Goal: Entertainment & Leisure: Consume media (video, audio)

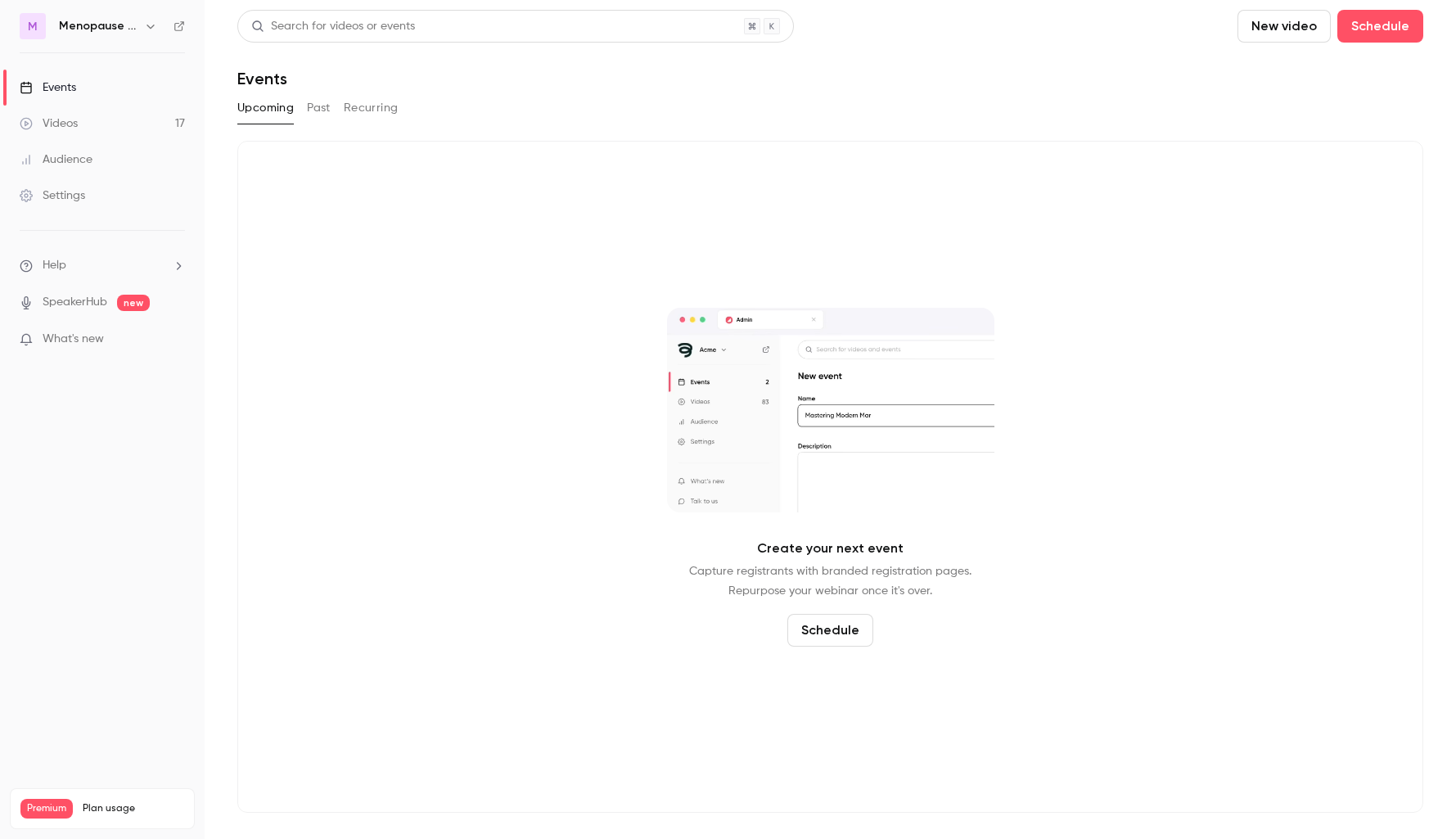
click at [66, 121] on div "Videos" at bounding box center [49, 124] width 58 height 16
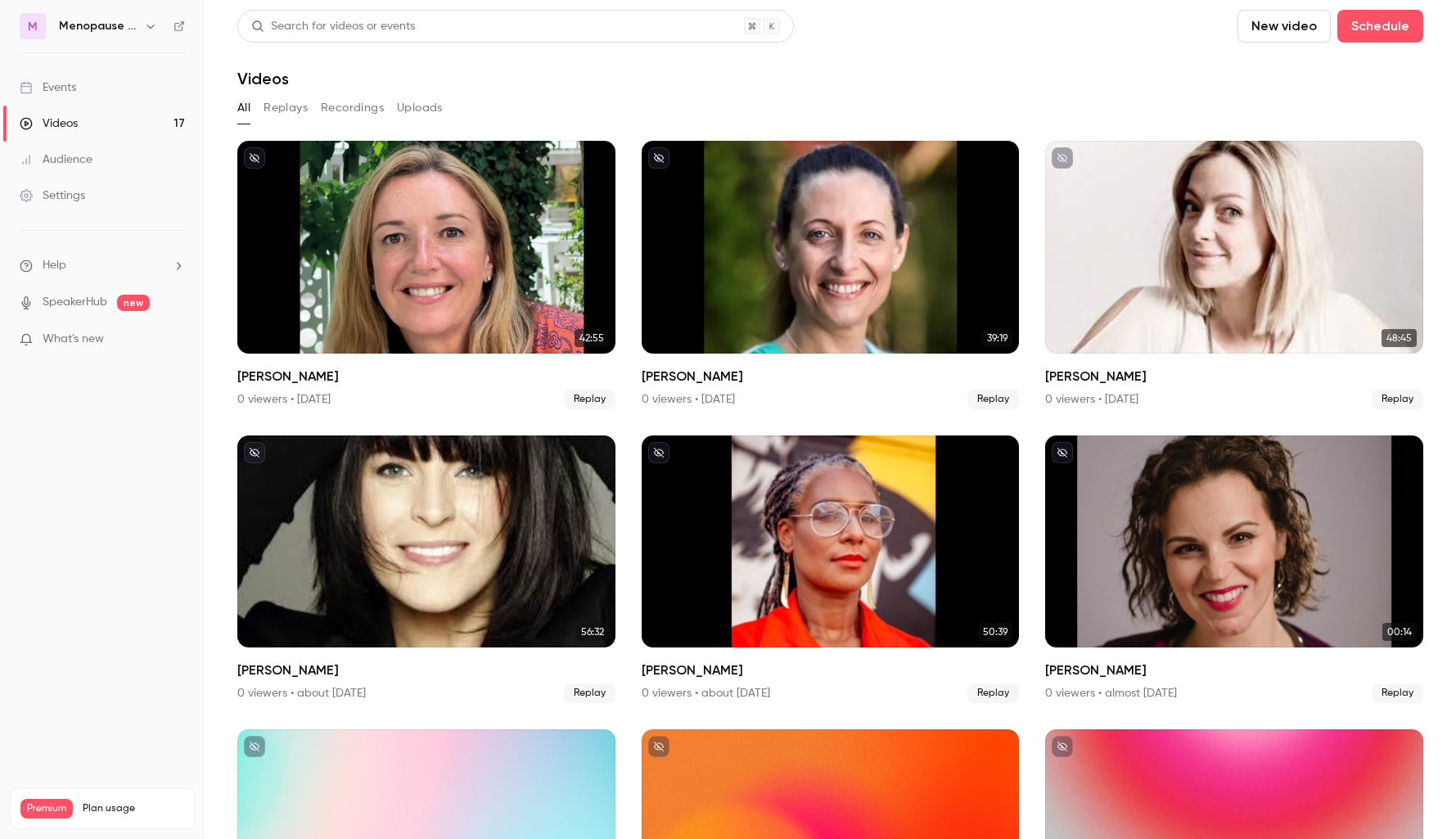
click at [153, 22] on icon "button" at bounding box center [150, 26] width 13 height 13
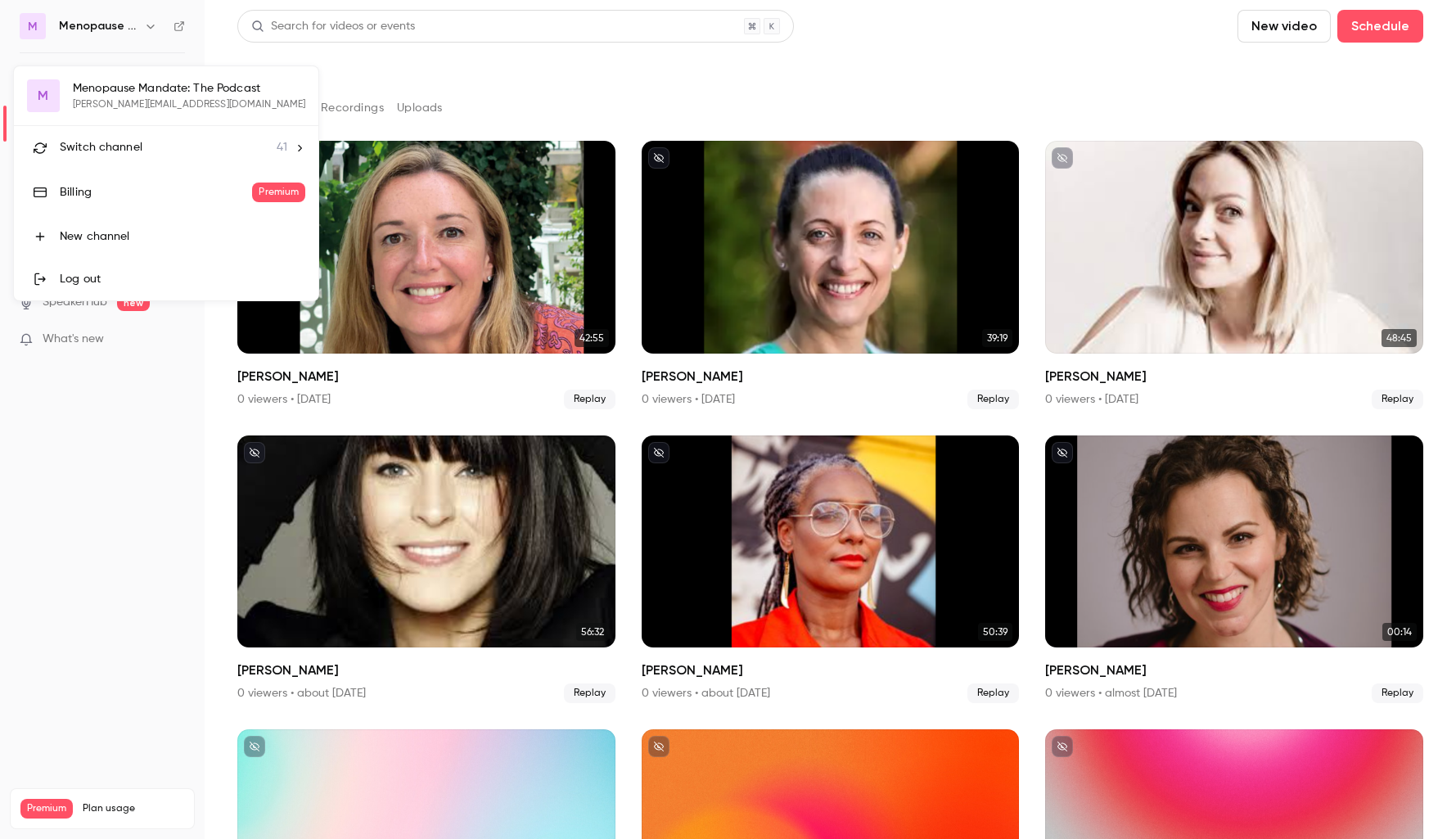
click at [149, 144] on div "Switch channel 41" at bounding box center [174, 148] width 227 height 17
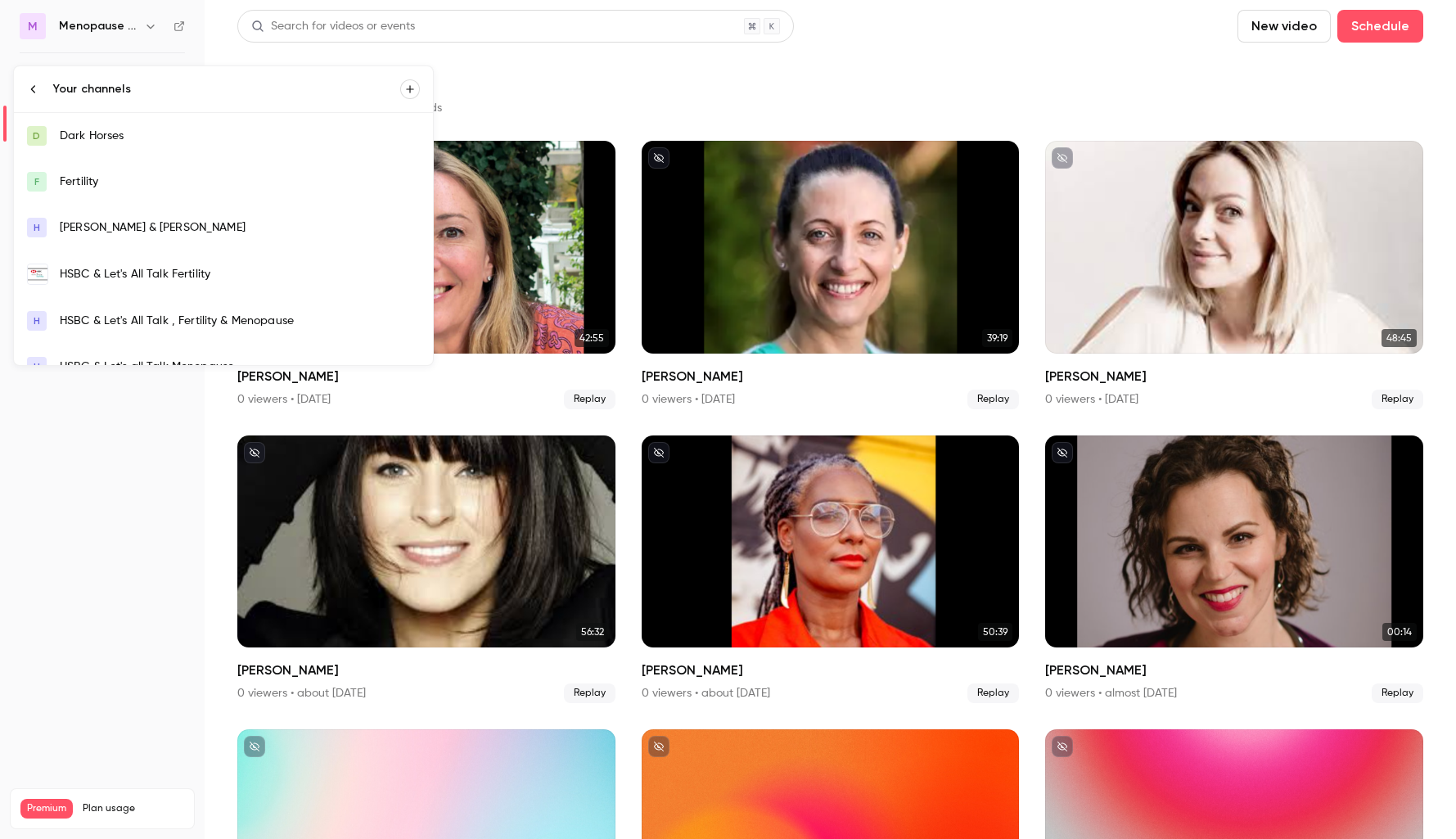
click at [121, 267] on div "HSBC & Let's All Talk Fertility" at bounding box center [239, 274] width 360 height 16
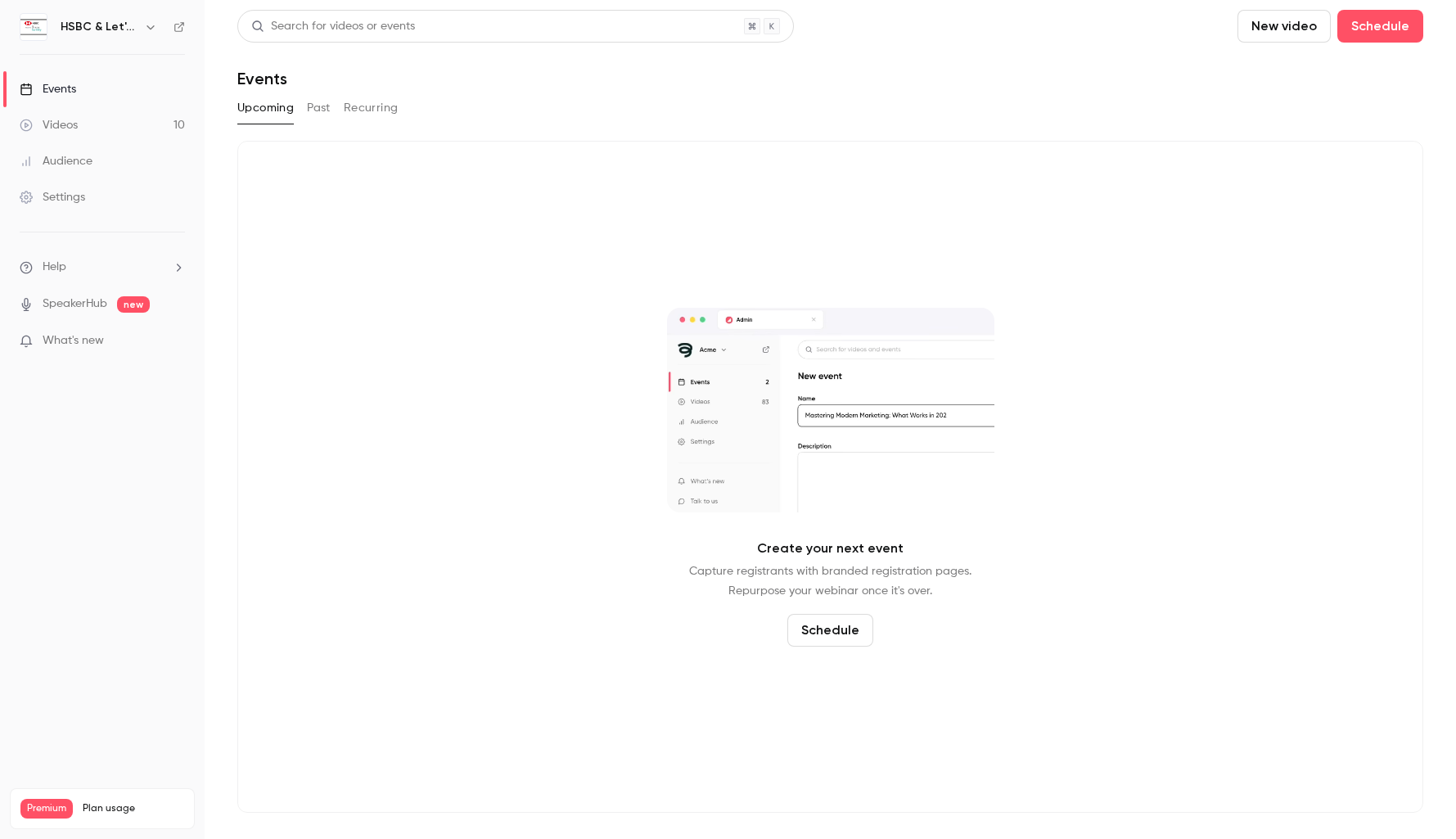
click at [67, 132] on div "Videos" at bounding box center [49, 125] width 58 height 16
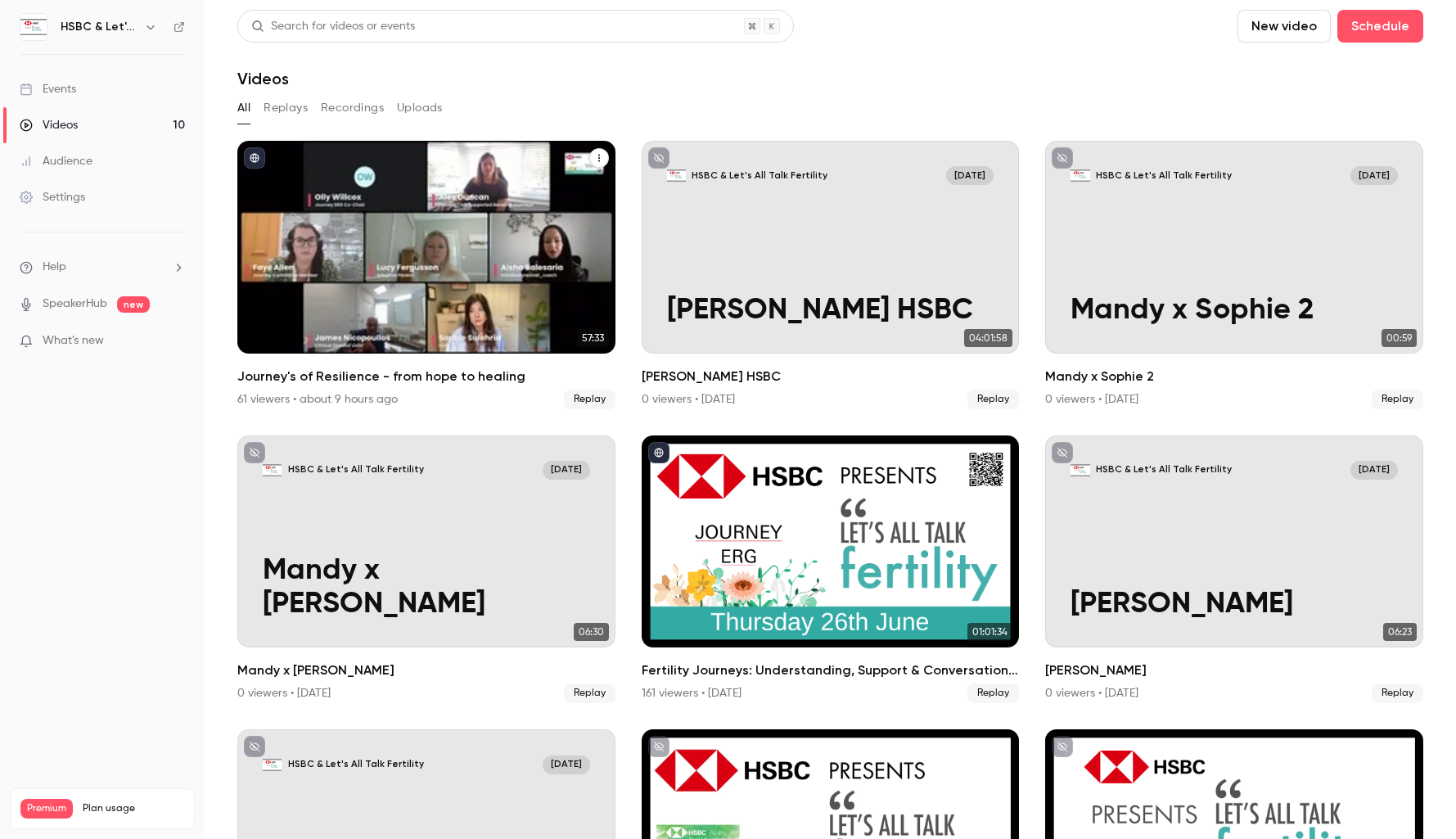
click at [484, 270] on div "Journey's of Resilience - from hope to healing" at bounding box center [426, 246] width 378 height 212
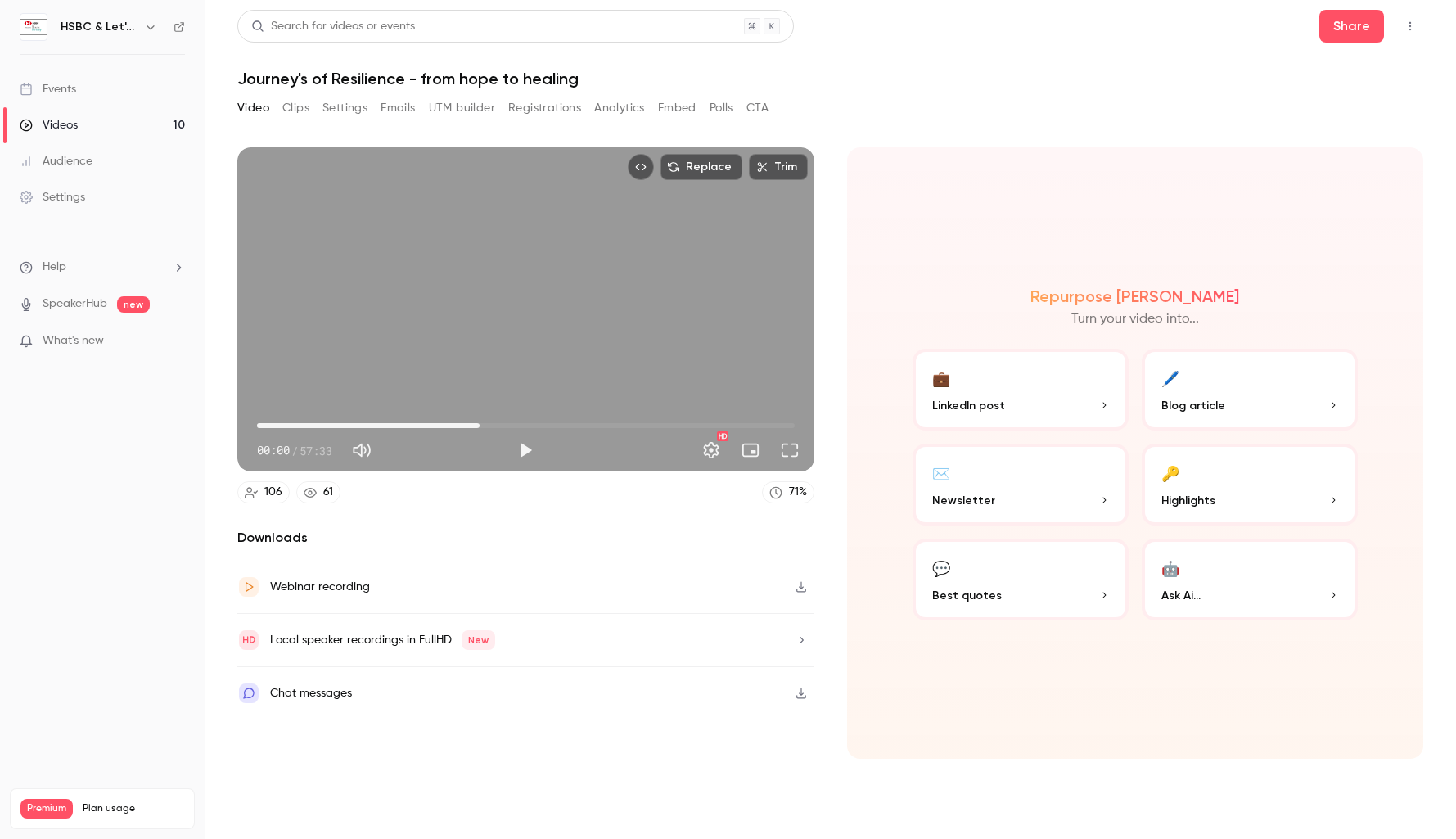
click at [480, 423] on span "23:50" at bounding box center [526, 426] width 538 height 26
click at [533, 506] on div "Replace Trim 23:50 23:50 / 57:33 HD 106 61 71 % Downloads Webinar recording Loc…" at bounding box center [526, 453] width 577 height 612
click at [797, 456] on button "Full screen" at bounding box center [790, 450] width 33 height 33
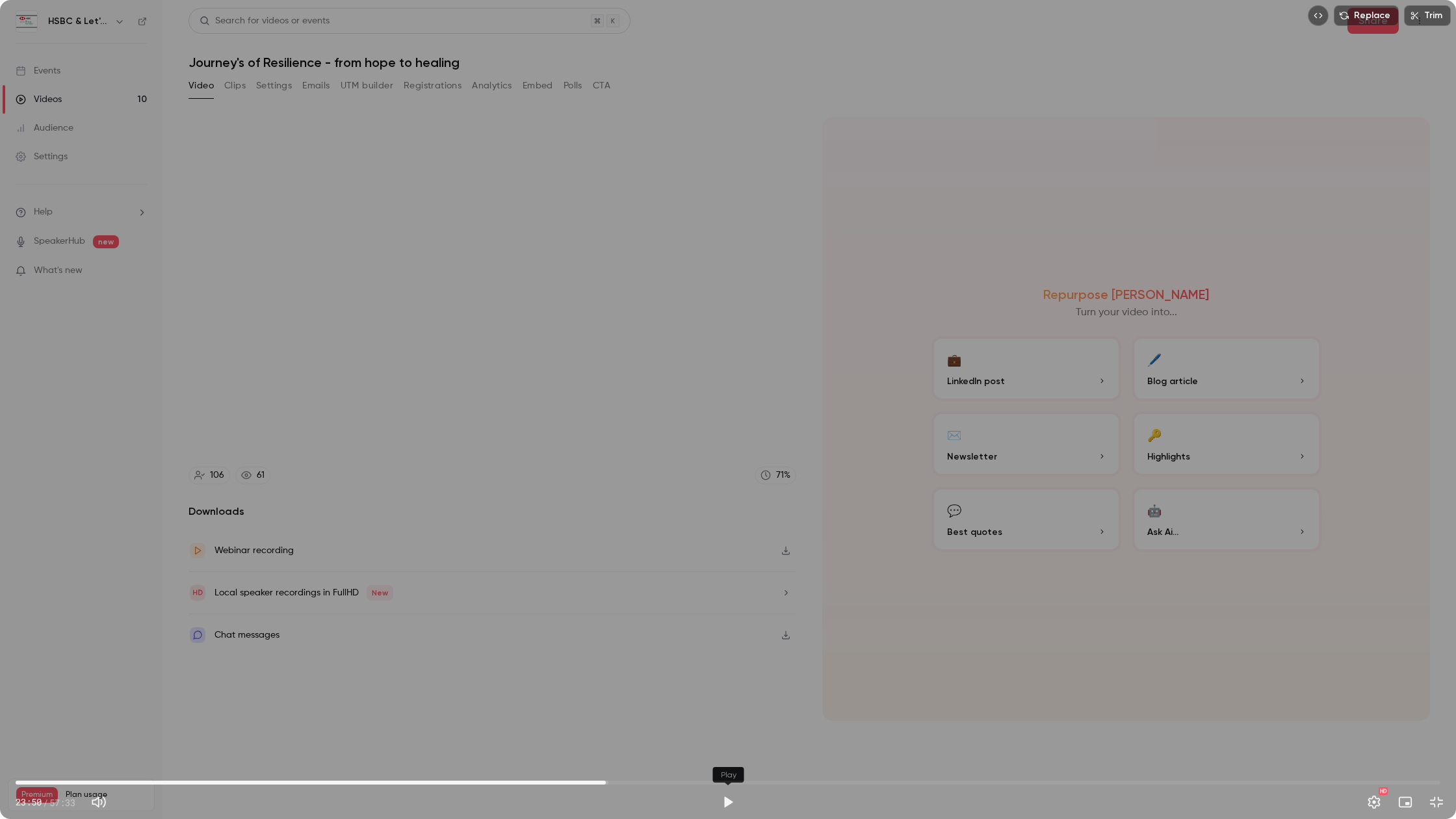
drag, startPoint x: 728, startPoint y: 801, endPoint x: 728, endPoint y: 786, distance: 15.0
click at [728, 665] on button "Play" at bounding box center [728, 802] width 26 height 26
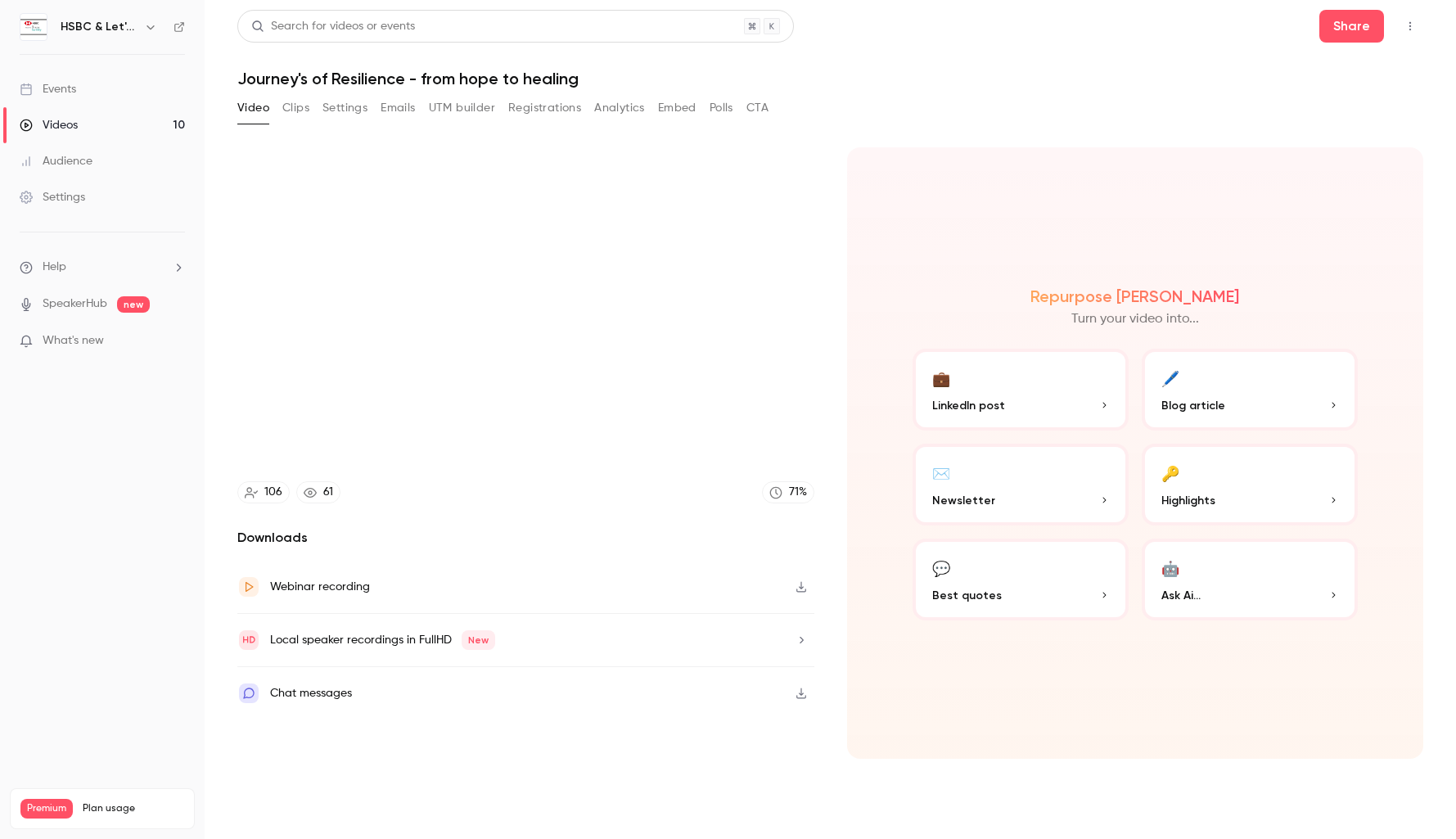
type input "******"
